Goal: Check status

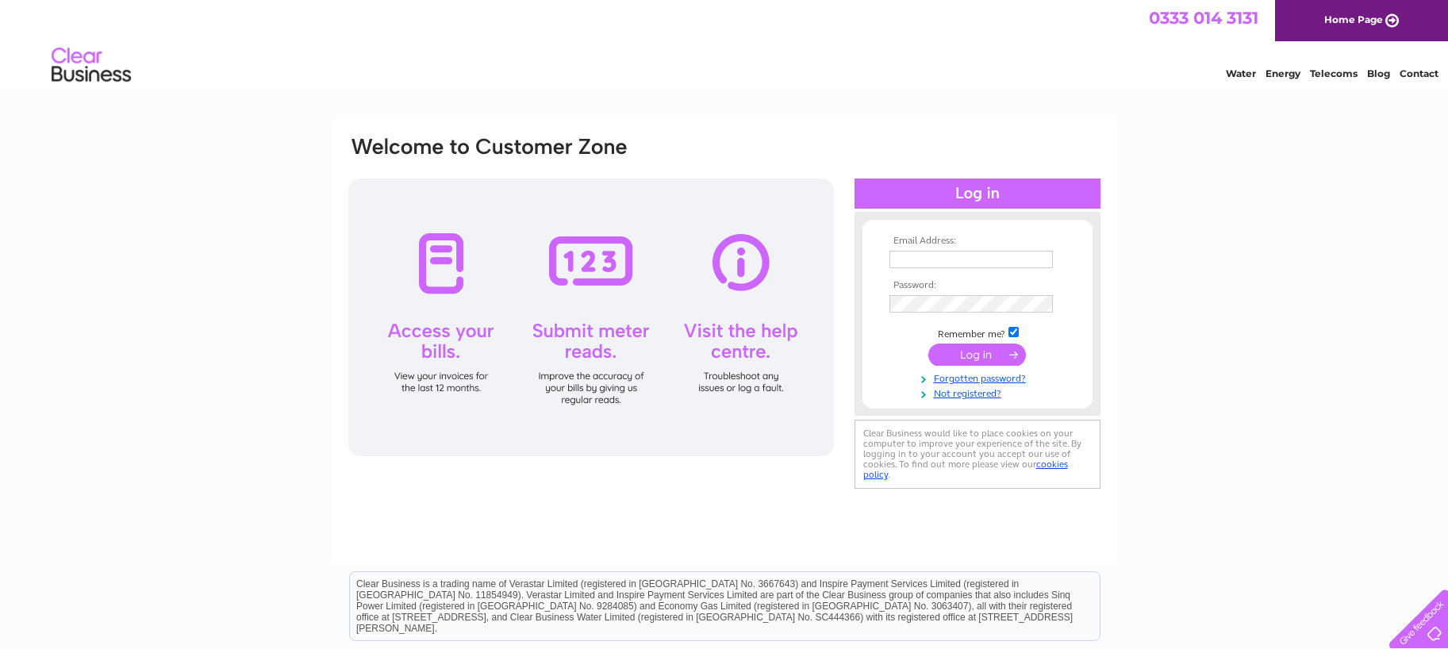
click at [927, 256] on input "text" at bounding box center [970, 259] width 163 height 17
type input "[PERSON_NAME][EMAIL_ADDRESS][DOMAIN_NAME]"
click at [928, 345] on input "submit" at bounding box center [977, 356] width 98 height 22
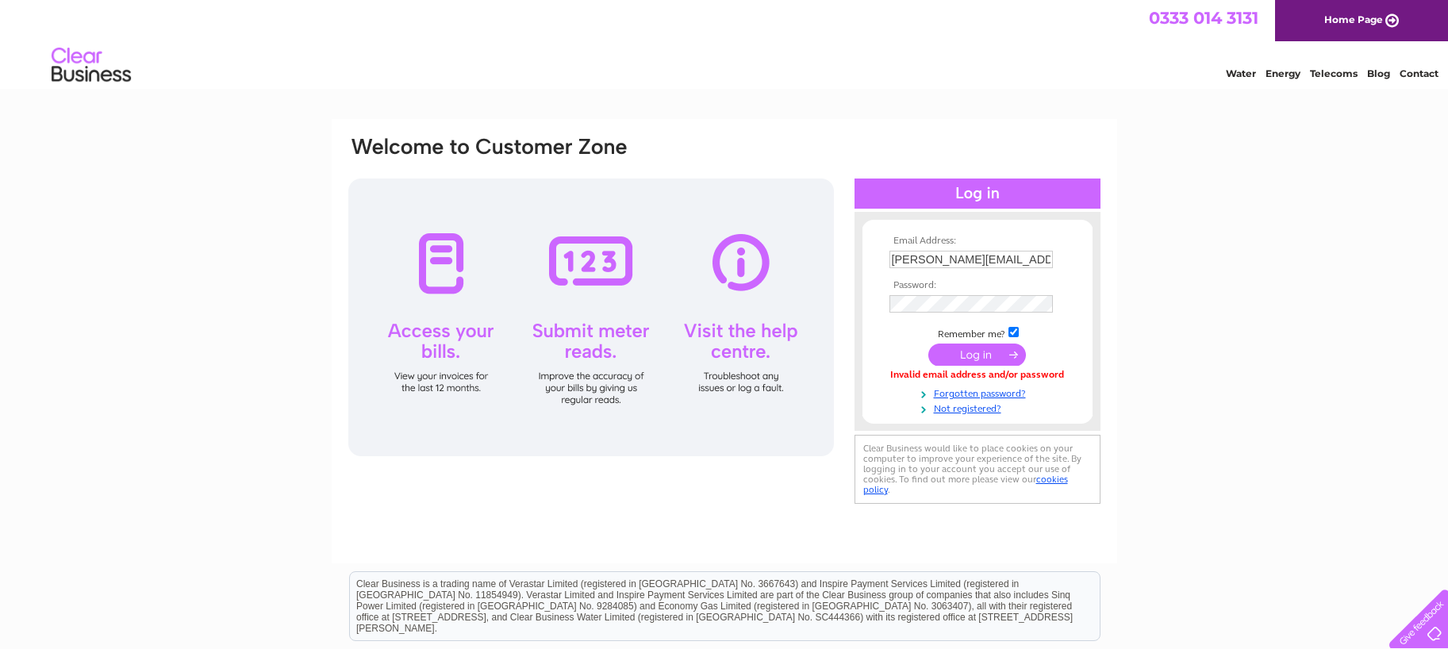
click at [920, 294] on td at bounding box center [977, 303] width 184 height 25
click at [928, 345] on input "submit" at bounding box center [977, 356] width 98 height 22
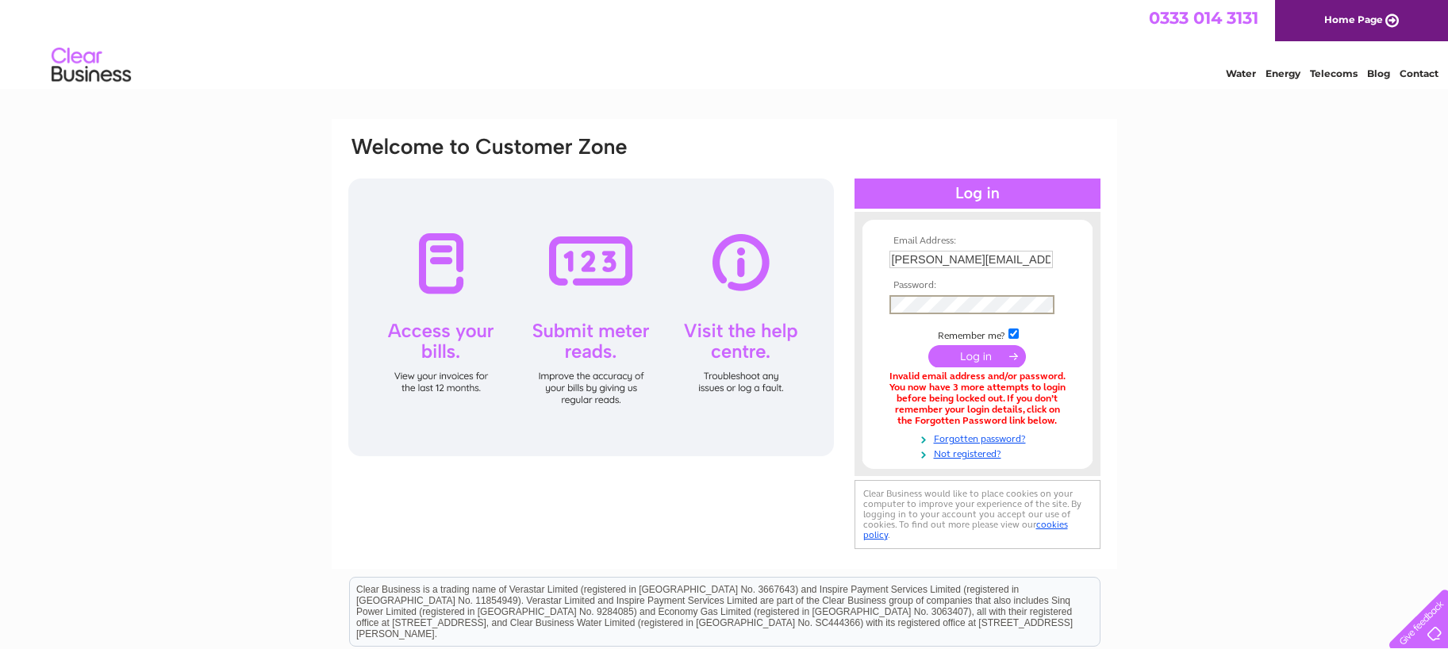
click at [928, 345] on input "submit" at bounding box center [977, 356] width 98 height 22
click at [970, 348] on input "submit" at bounding box center [977, 356] width 98 height 22
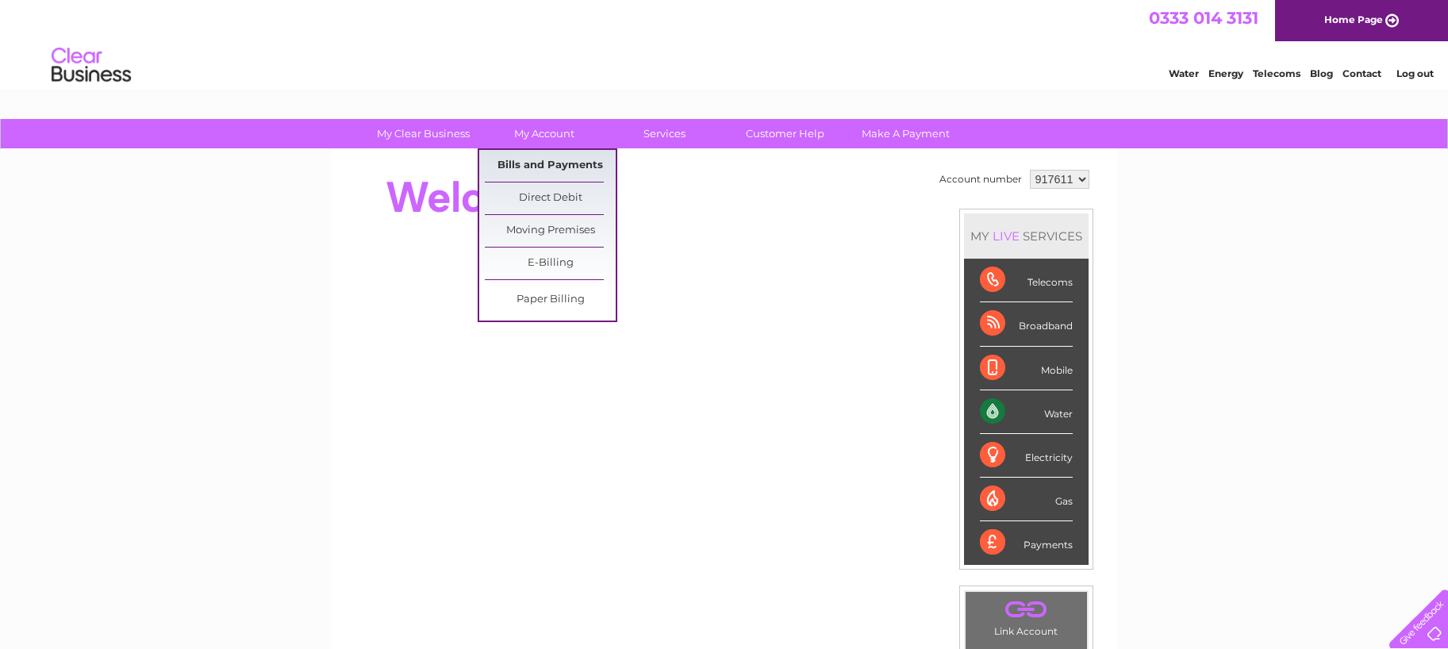
click at [532, 164] on link "Bills and Payments" at bounding box center [550, 166] width 131 height 32
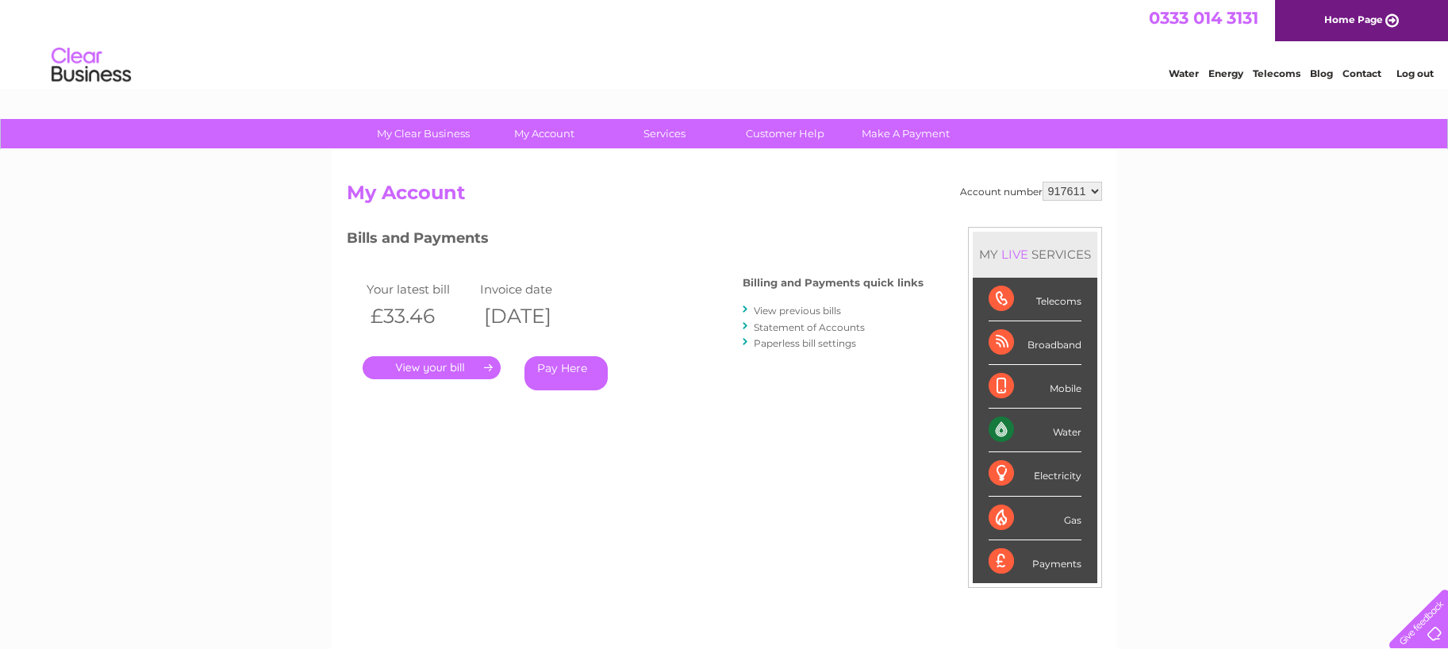
click at [437, 364] on link "." at bounding box center [432, 367] width 138 height 23
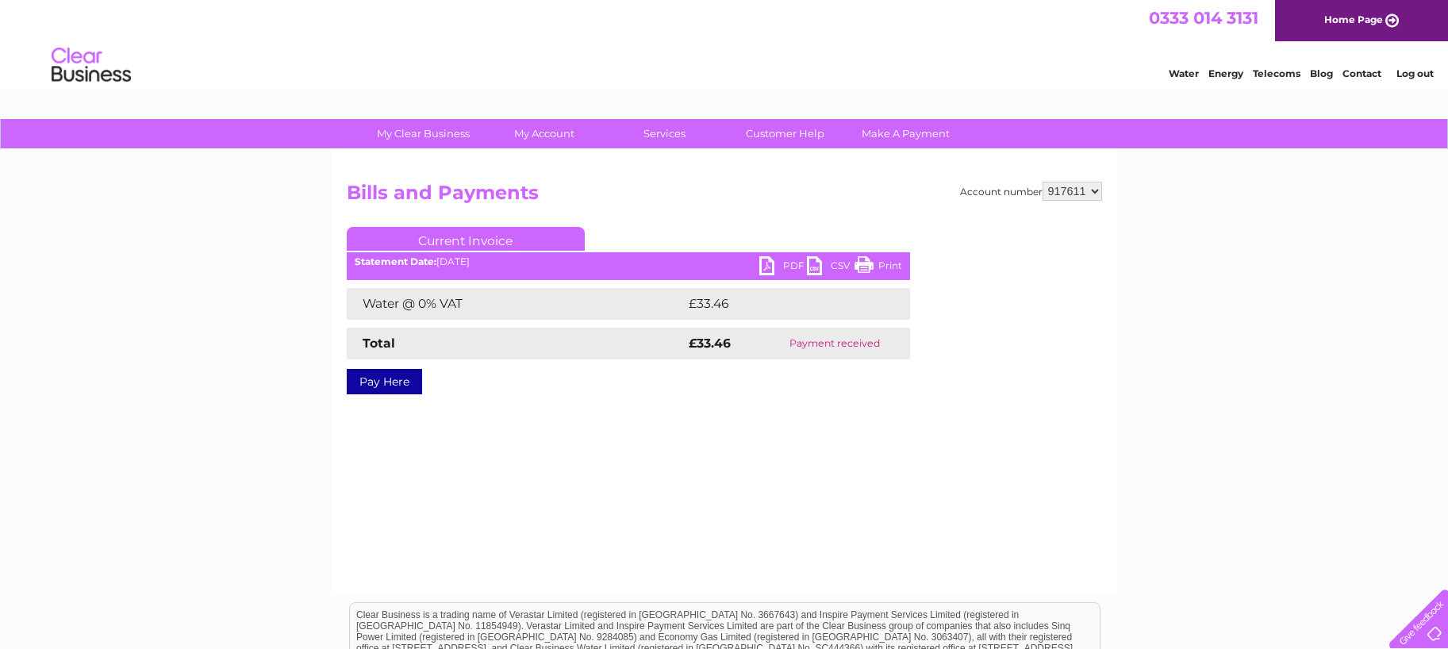
click at [766, 267] on link "PDF" at bounding box center [783, 267] width 48 height 23
